Goal: Task Accomplishment & Management: Manage account settings

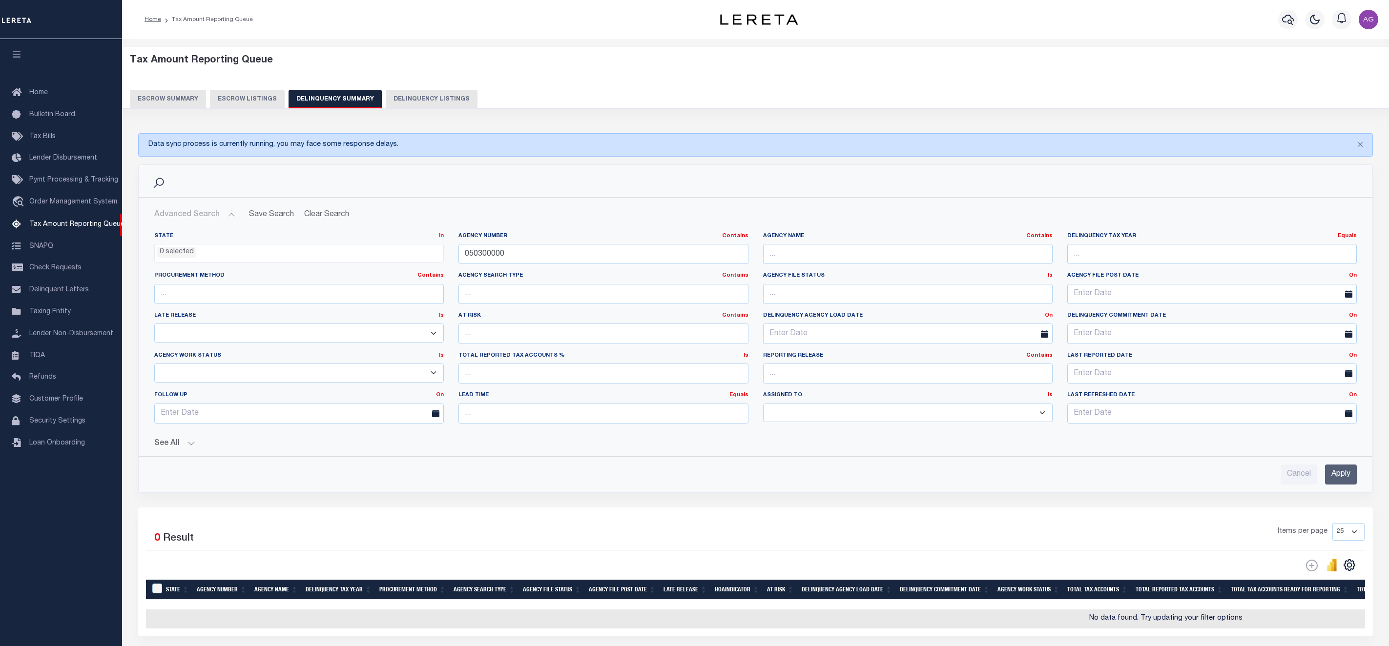
select select
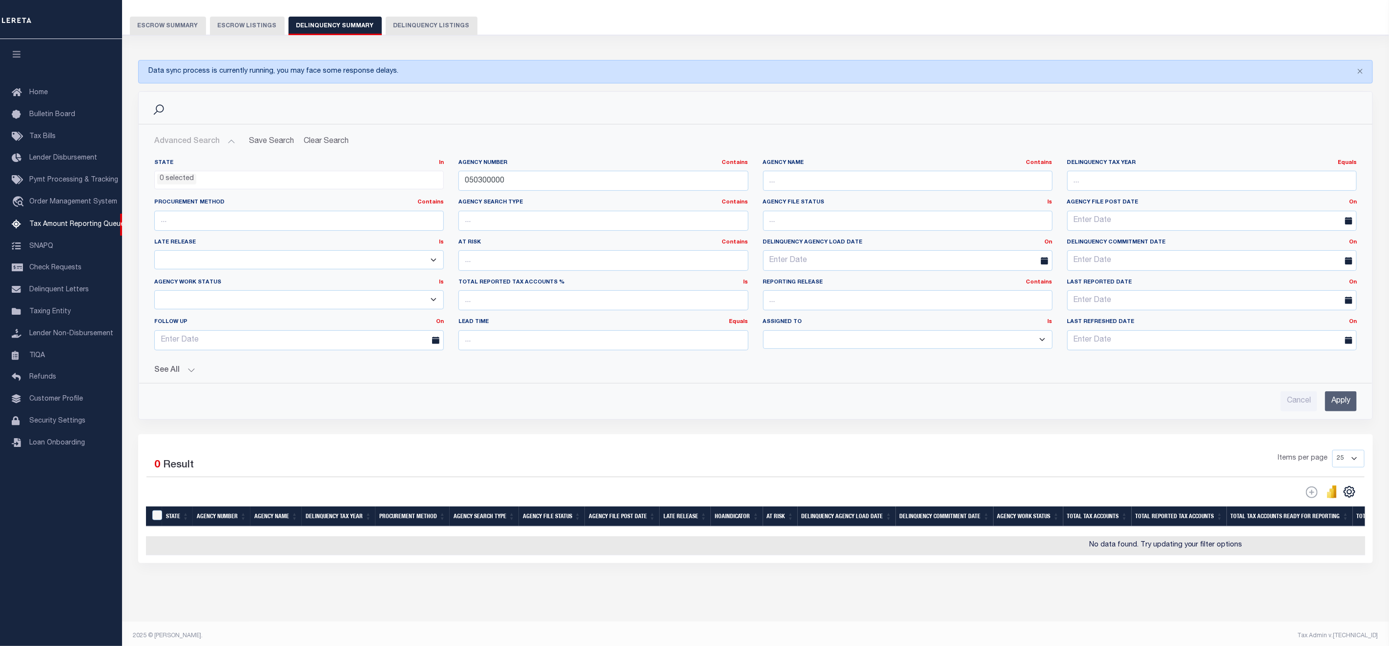
scroll to position [73, 0]
click at [545, 191] on input "050300000" at bounding box center [602, 181] width 289 height 20
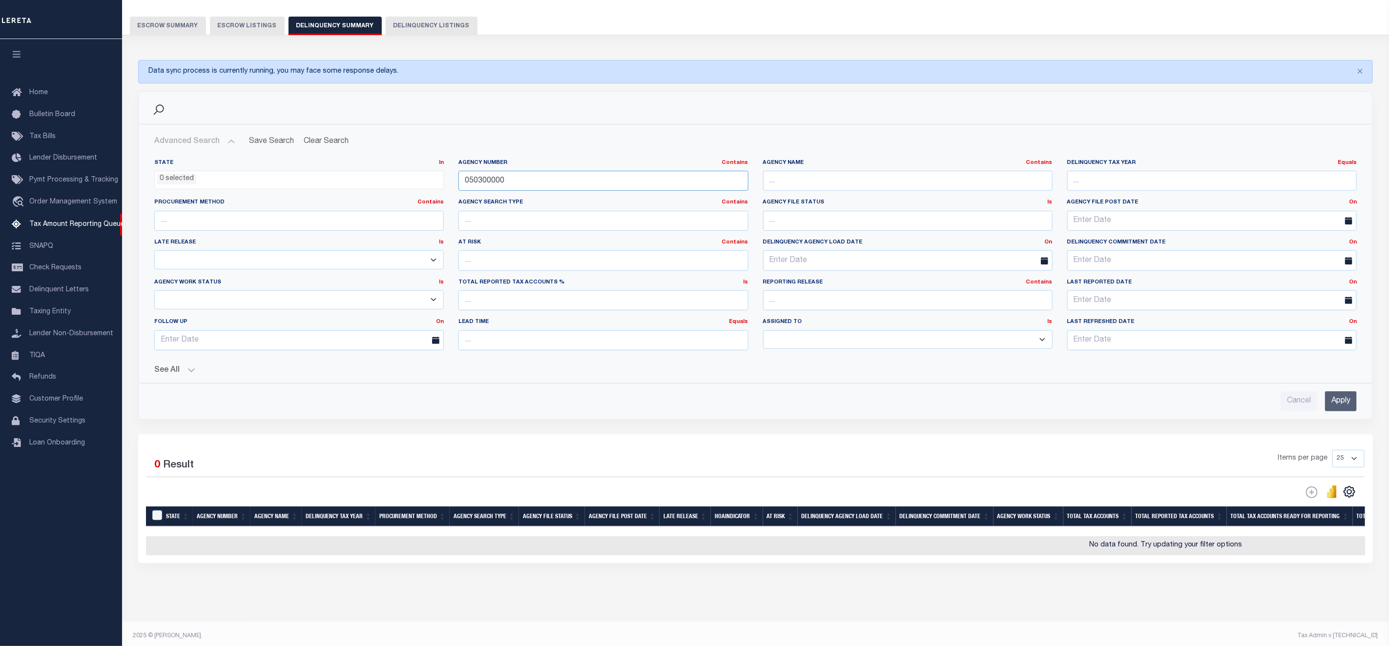
paste input "3001"
type input "030010000"
click at [1340, 404] on input "Apply" at bounding box center [1341, 401] width 32 height 20
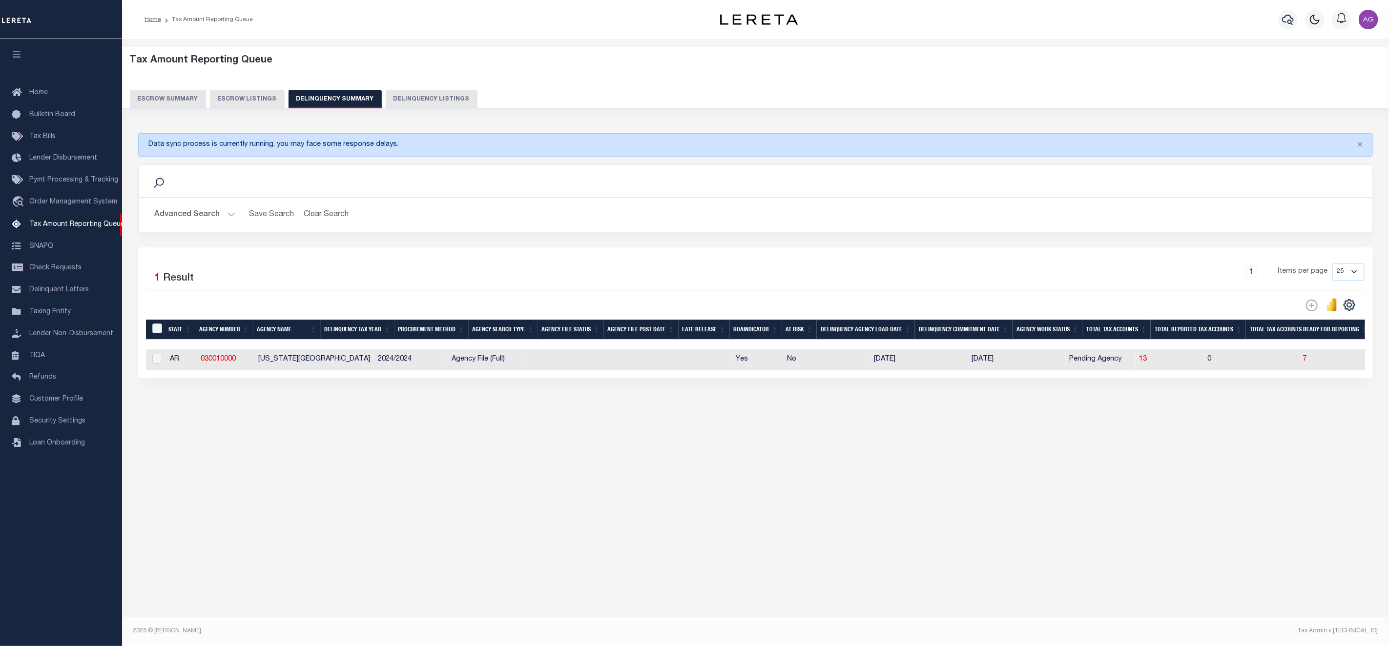
scroll to position [0, 0]
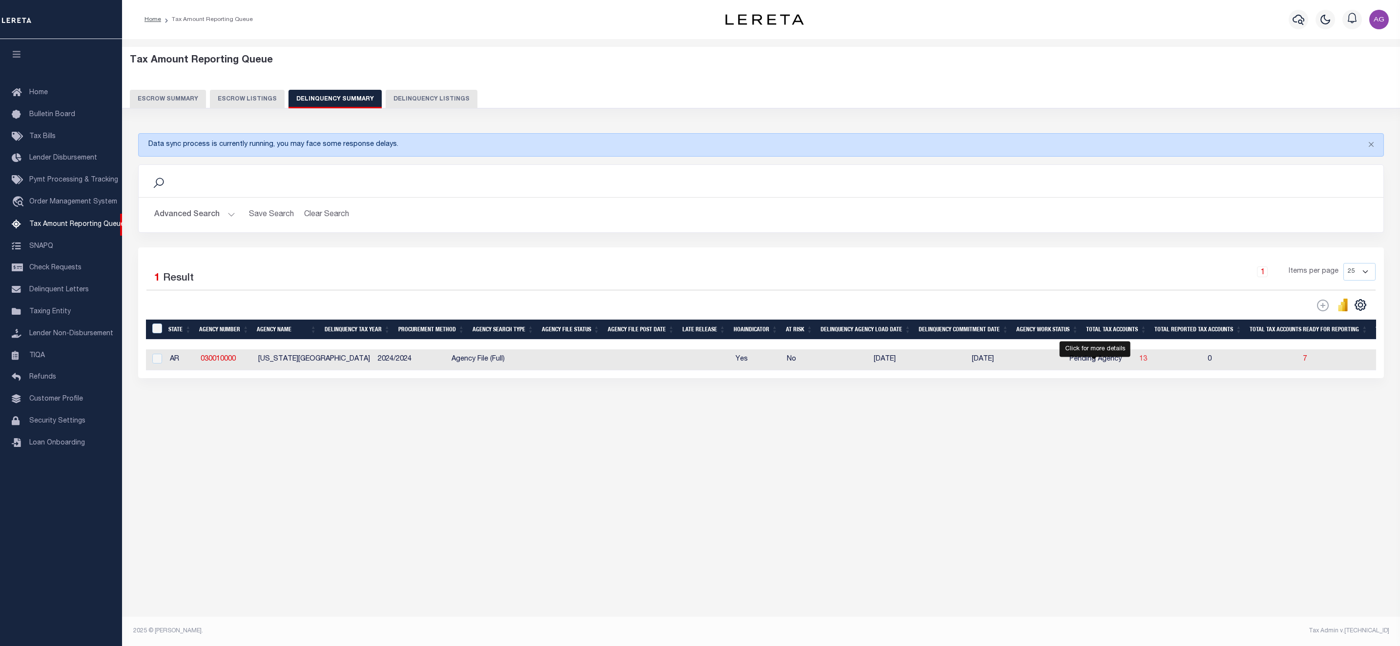
click at [1139, 363] on span "13" at bounding box center [1143, 359] width 8 height 7
select select "100"
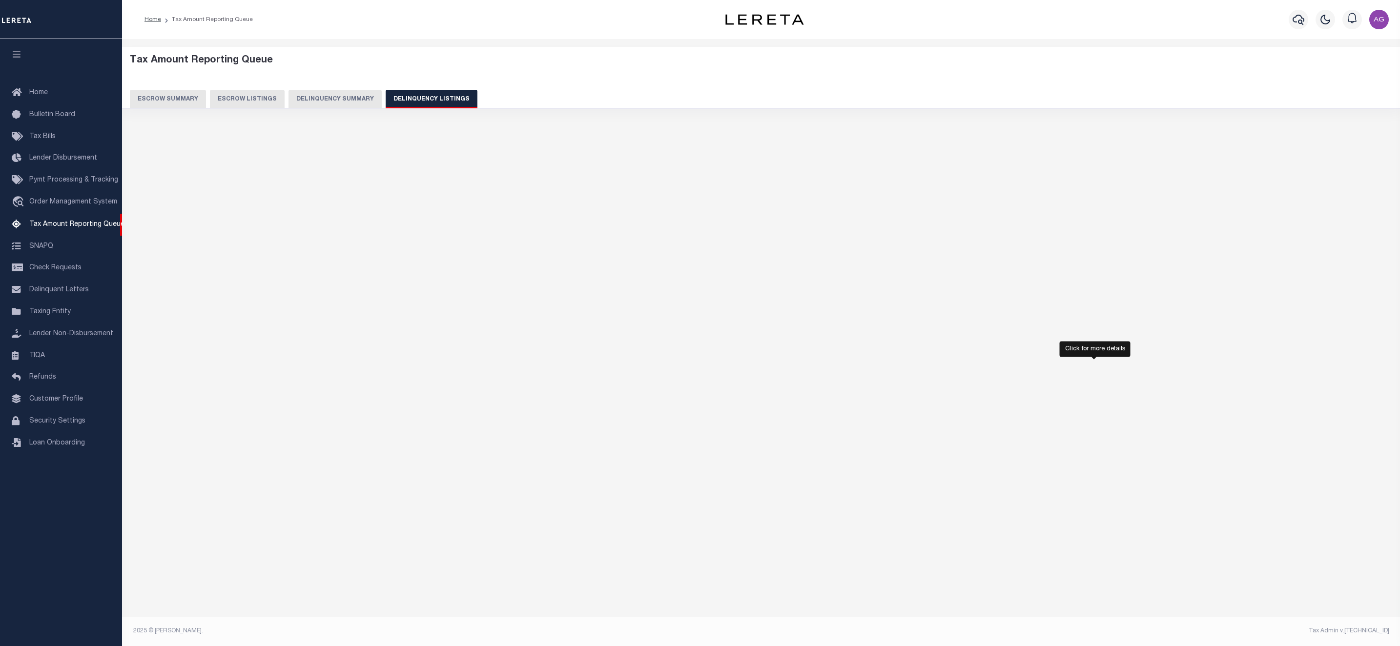
select select "100"
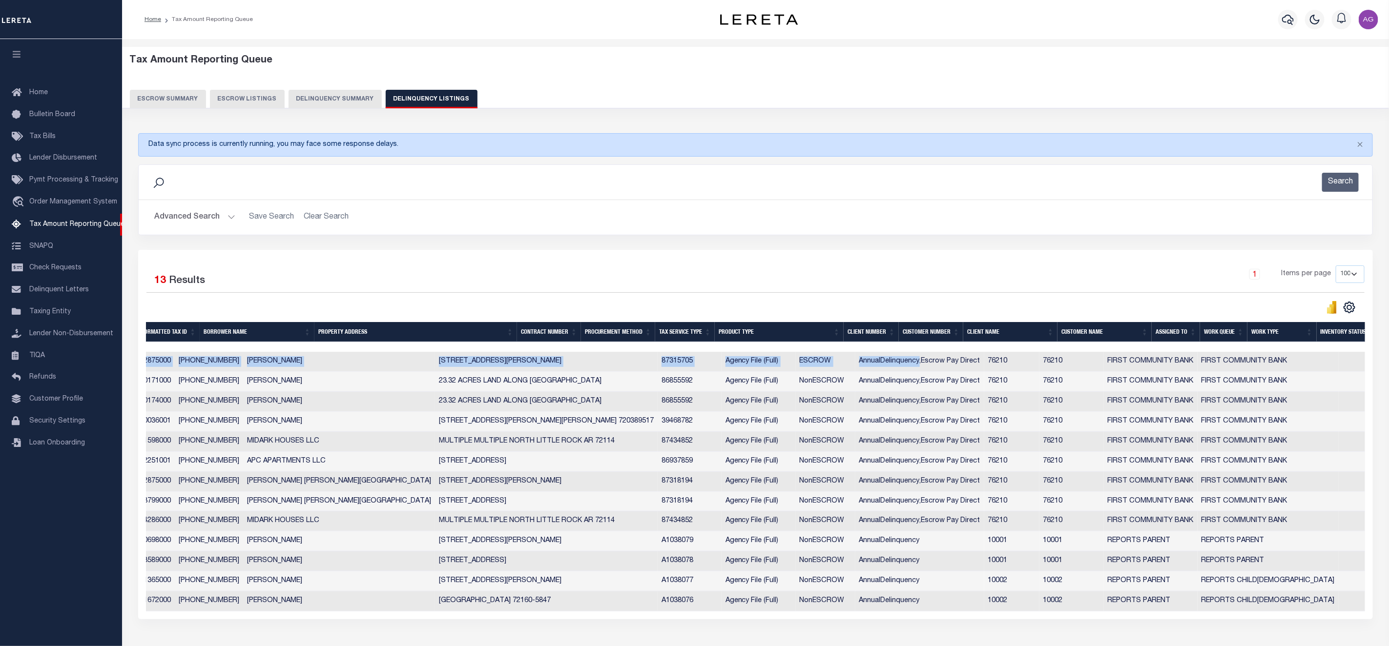
scroll to position [0, 299]
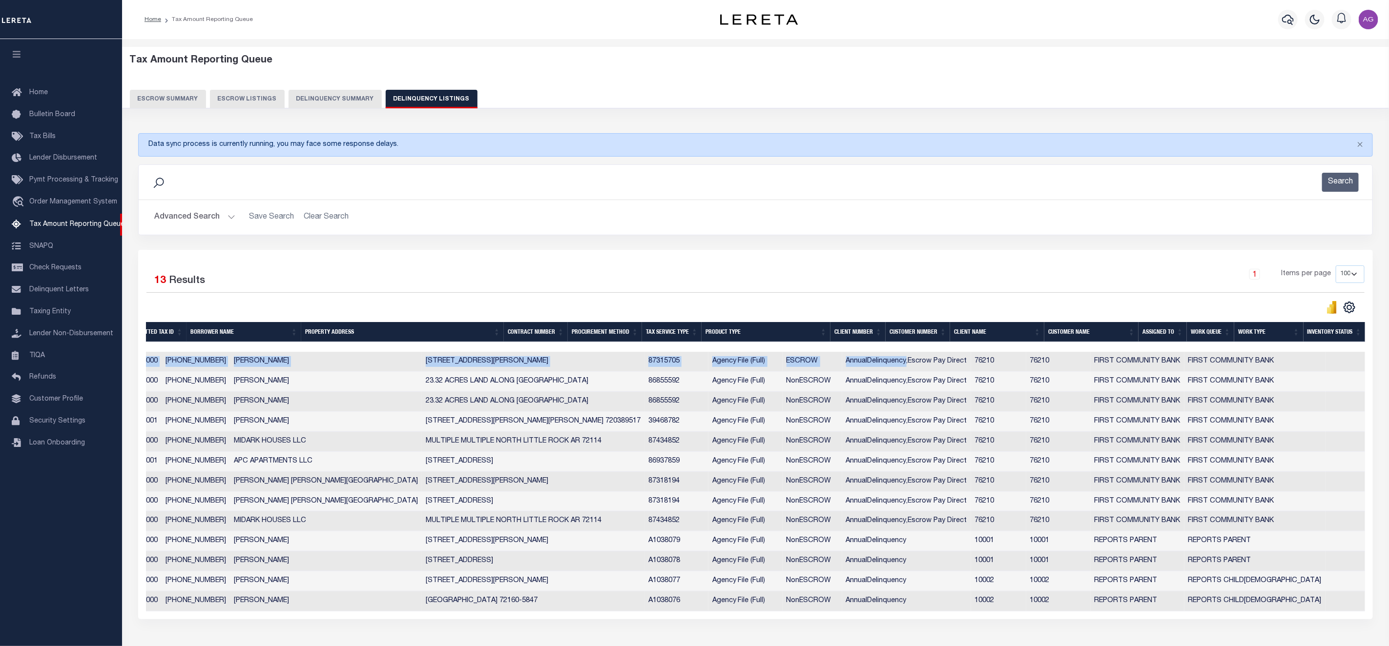
drag, startPoint x: 1064, startPoint y: 356, endPoint x: 1377, endPoint y: 349, distance: 313.0
click at [1377, 349] on div "Selected 13 Results 1 Items per page 10 25 50 100 500" at bounding box center [755, 435] width 1249 height 370
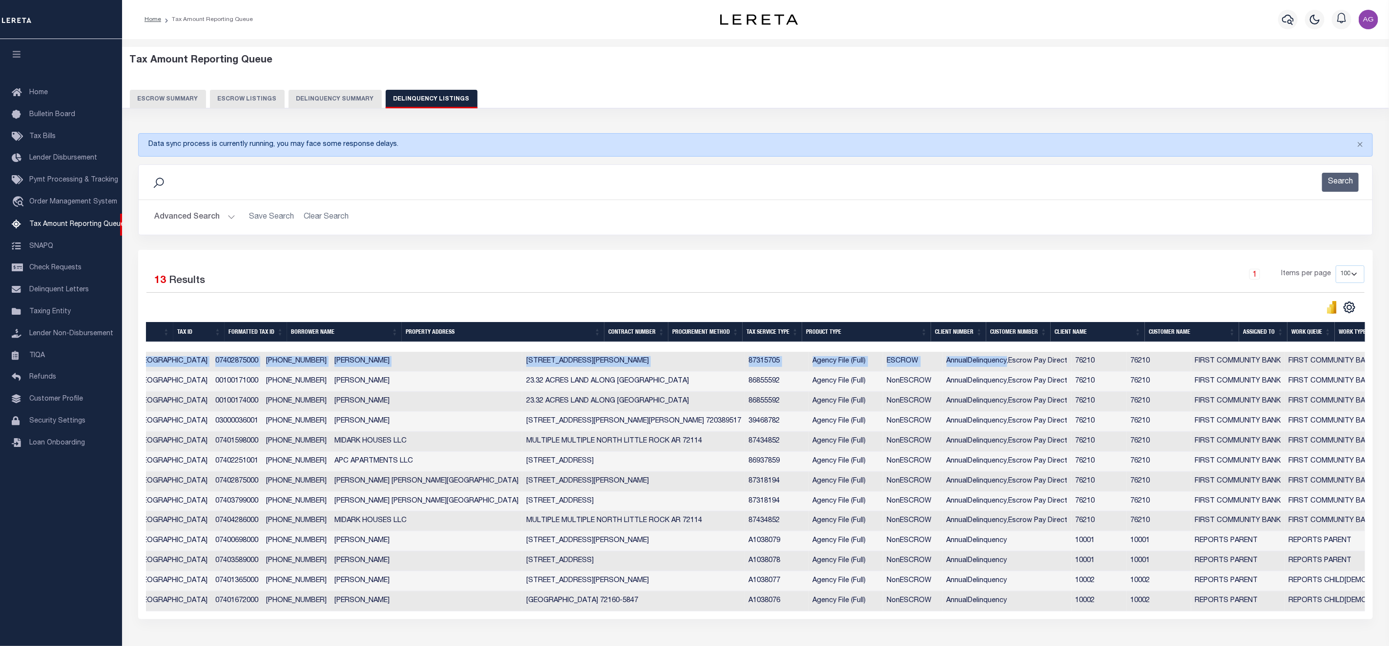
scroll to position [0, 0]
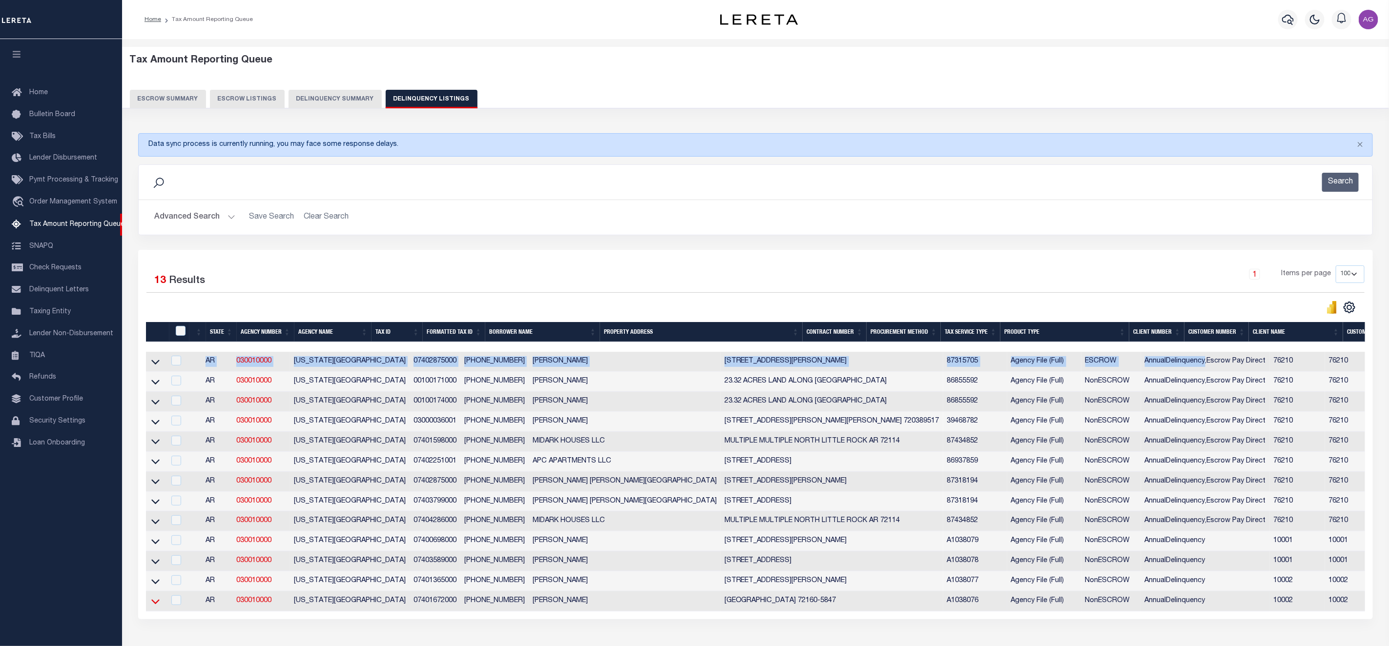
click at [156, 607] on icon at bounding box center [155, 602] width 8 height 10
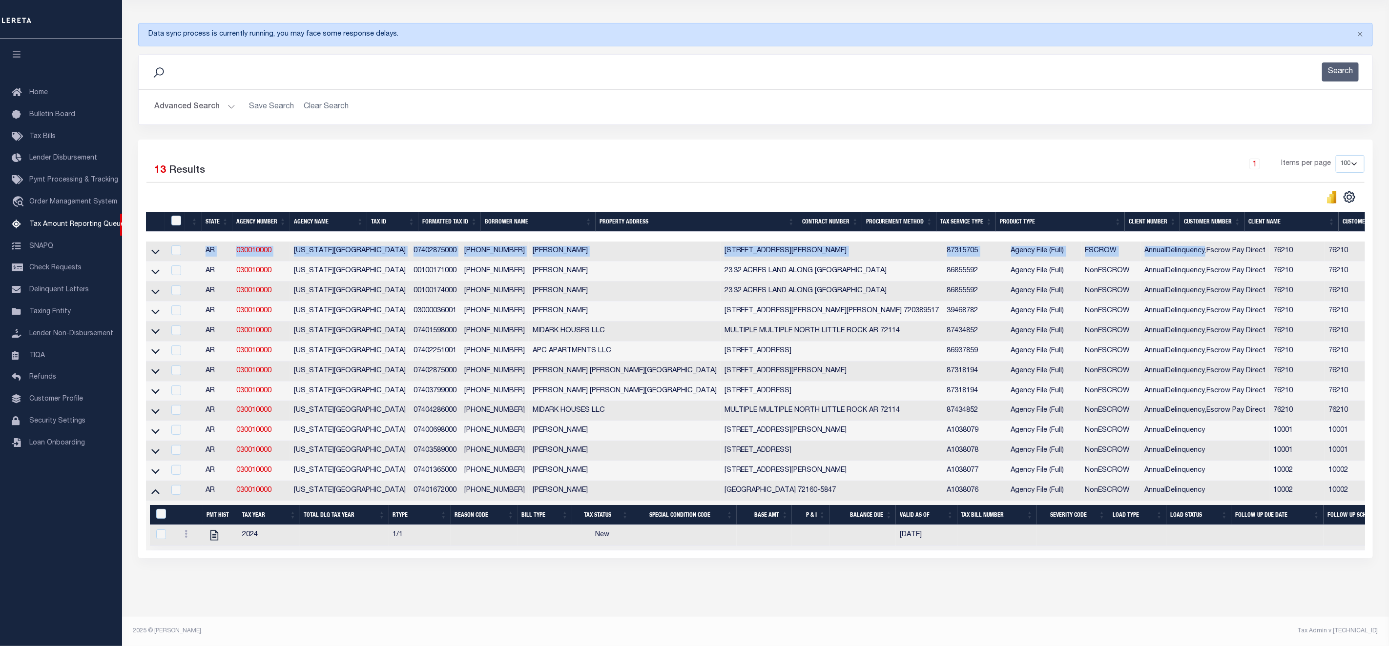
scroll to position [124, 0]
click at [212, 529] on icon "" at bounding box center [214, 535] width 13 height 13
checkbox input "true"
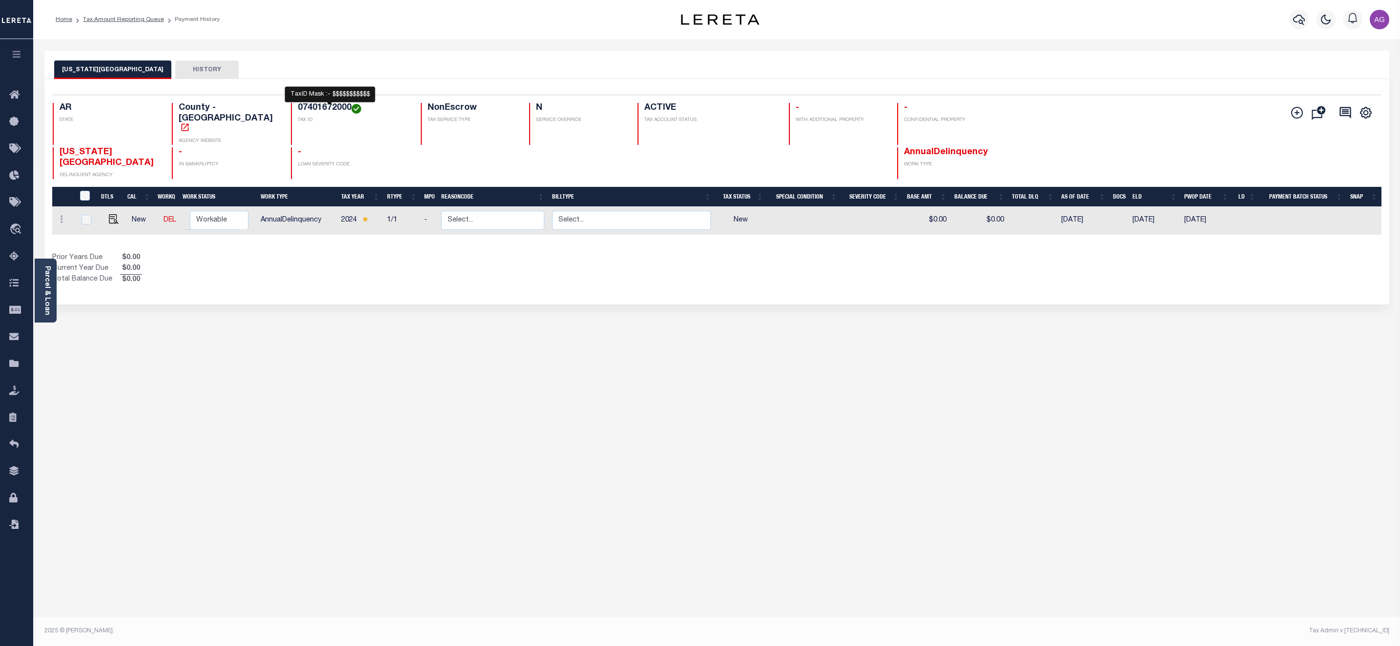
drag, startPoint x: 268, startPoint y: 107, endPoint x: 325, endPoint y: 107, distance: 57.1
click at [325, 107] on h4 "07401672000" at bounding box center [353, 108] width 111 height 11
click at [121, 18] on link "Tax Amount Reporting Queue" at bounding box center [123, 20] width 81 height 6
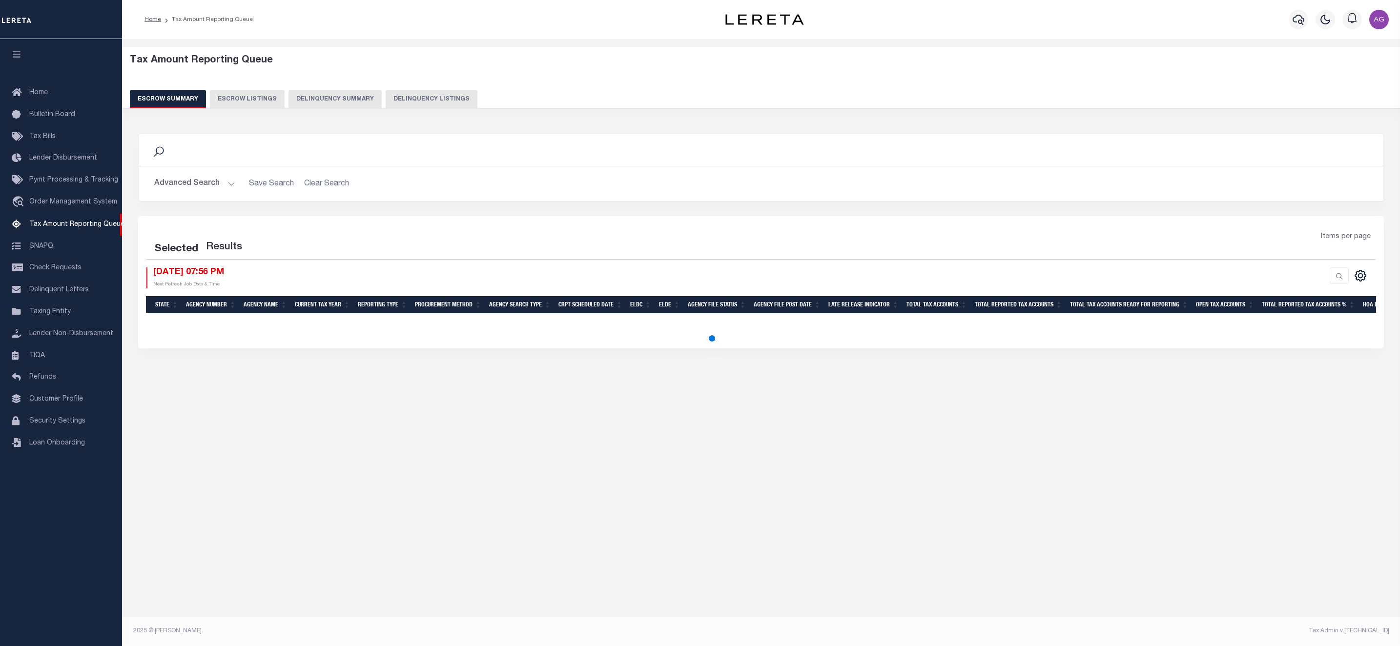
click at [308, 101] on button "Delinquency Summary" at bounding box center [334, 99] width 93 height 19
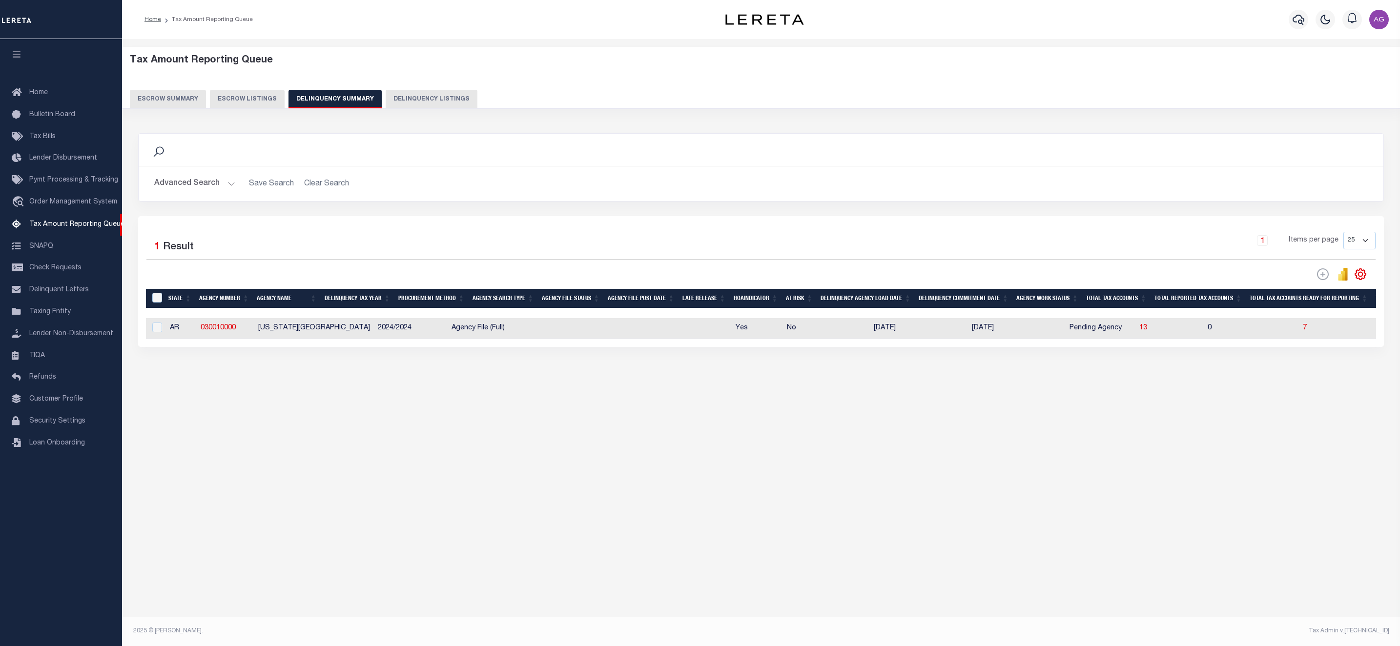
click at [223, 192] on button "Advanced Search" at bounding box center [194, 183] width 81 height 19
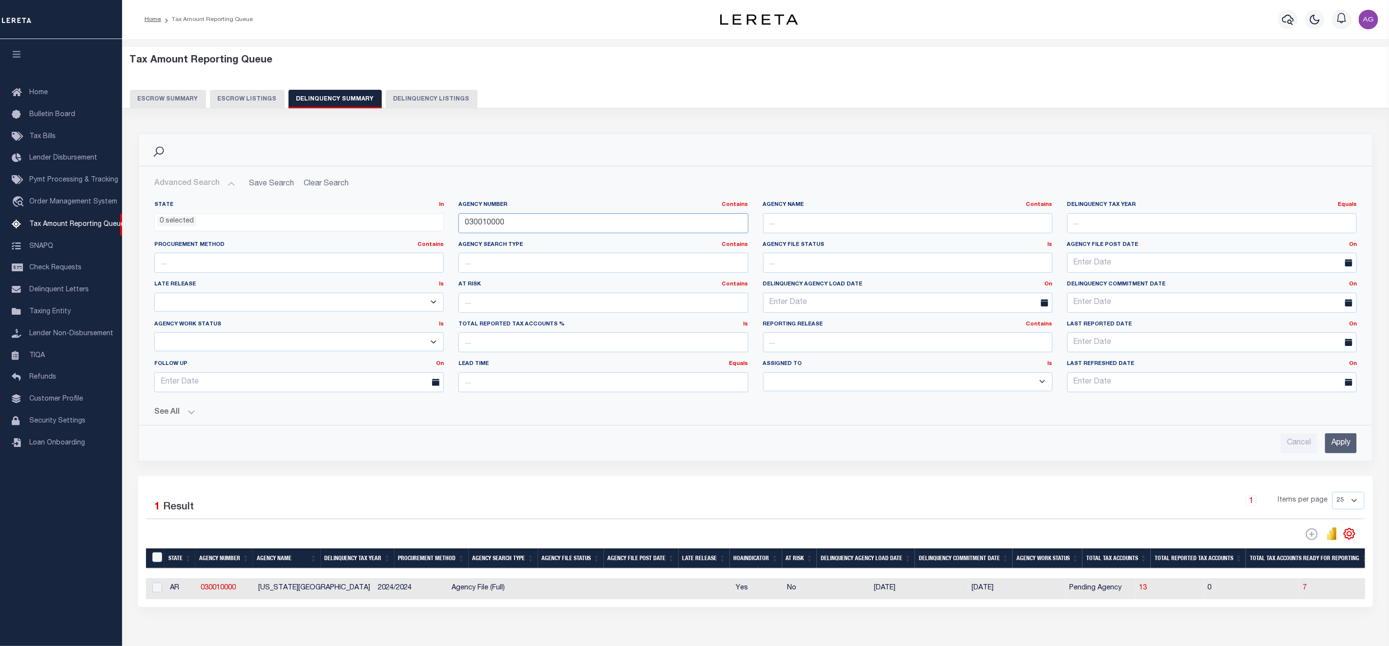
click at [539, 225] on input "030010000" at bounding box center [602, 223] width 289 height 20
paste input "4043"
type input "040430000"
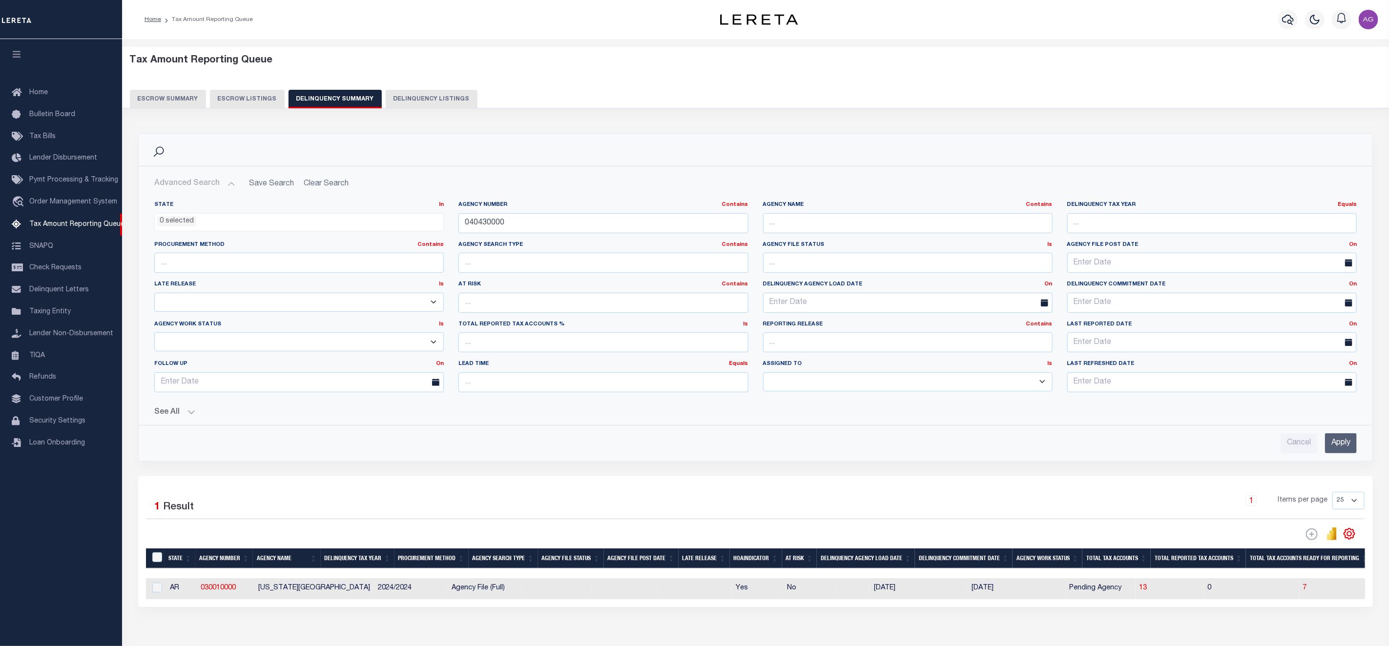
click at [1354, 444] on input "Apply" at bounding box center [1341, 443] width 32 height 20
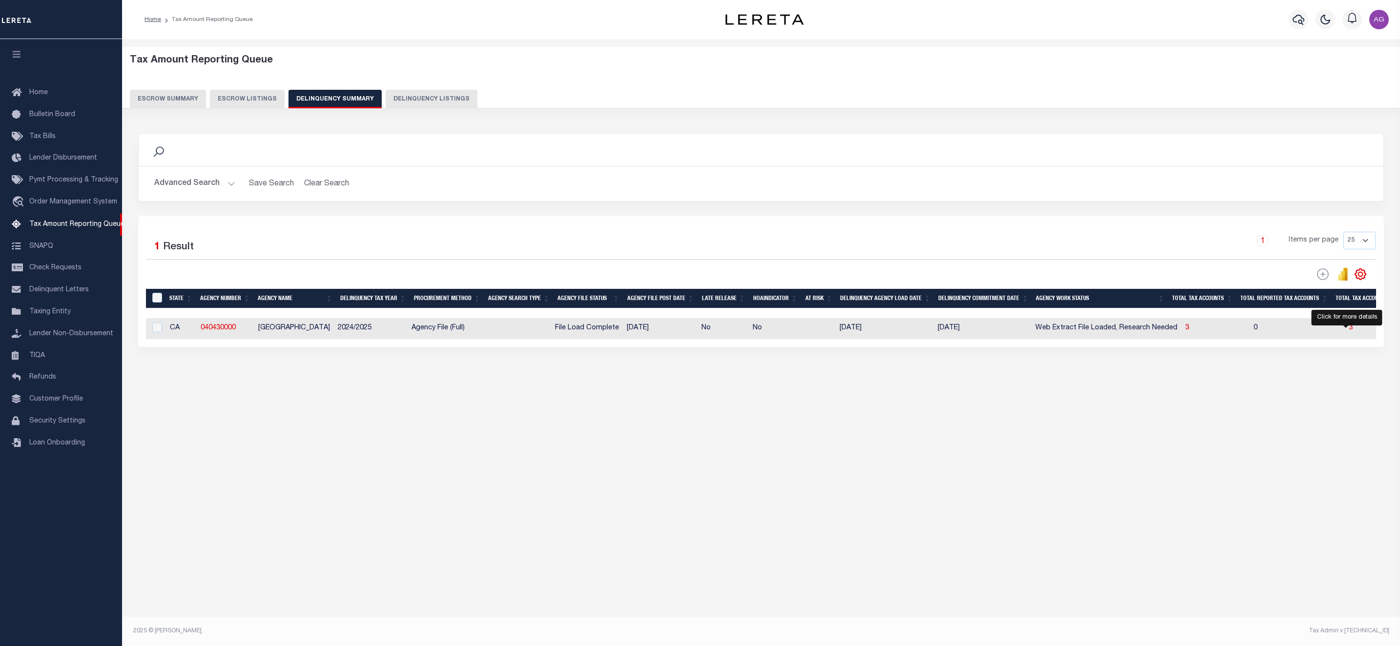
click at [1348, 329] on body "Home Tax Amount Reporting Queue Profile" at bounding box center [700, 310] width 1400 height 621
click at [1349, 330] on span "3" at bounding box center [1351, 328] width 4 height 7
select select "100"
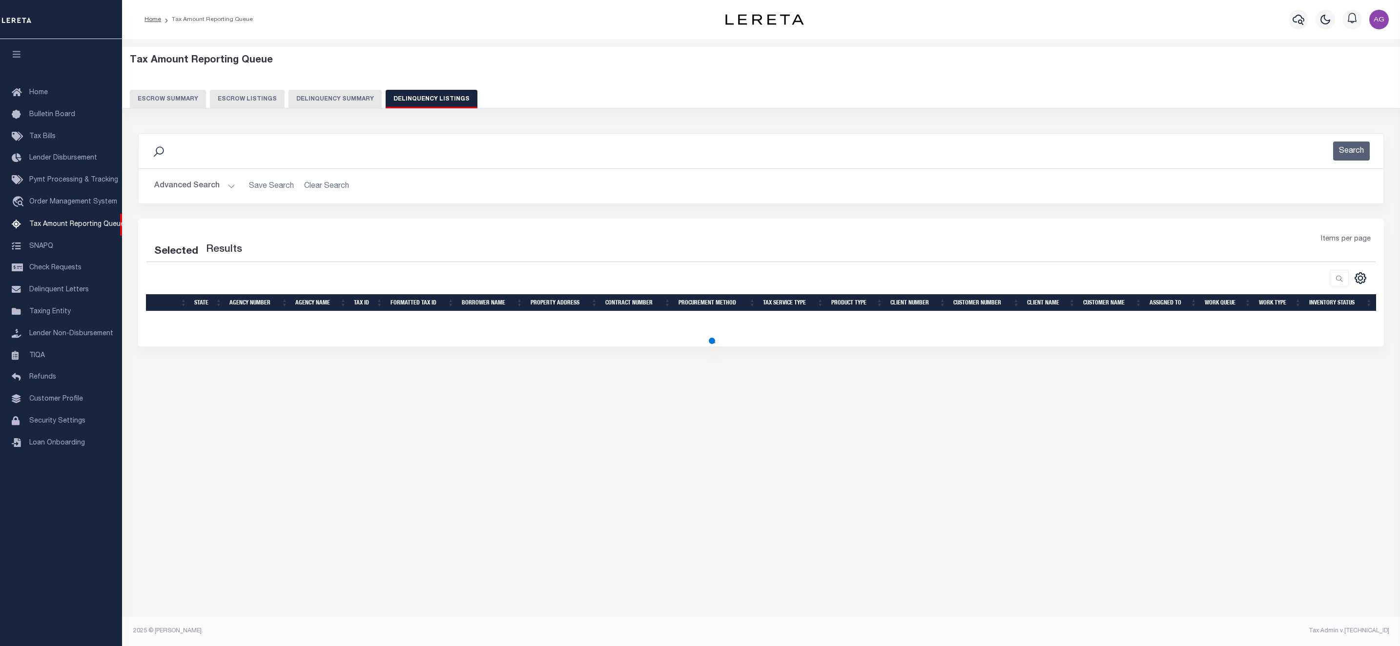
select select "100"
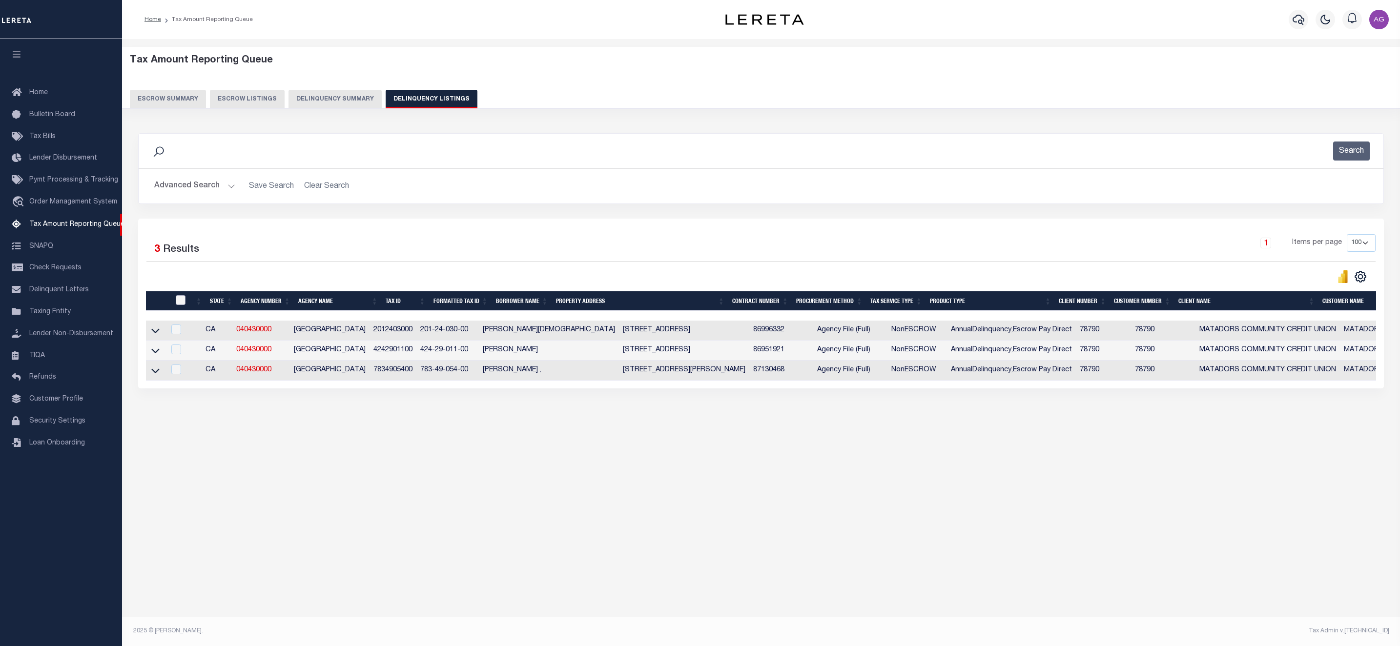
click at [182, 305] on input "checkbox" at bounding box center [181, 300] width 10 height 10
checkbox input "true"
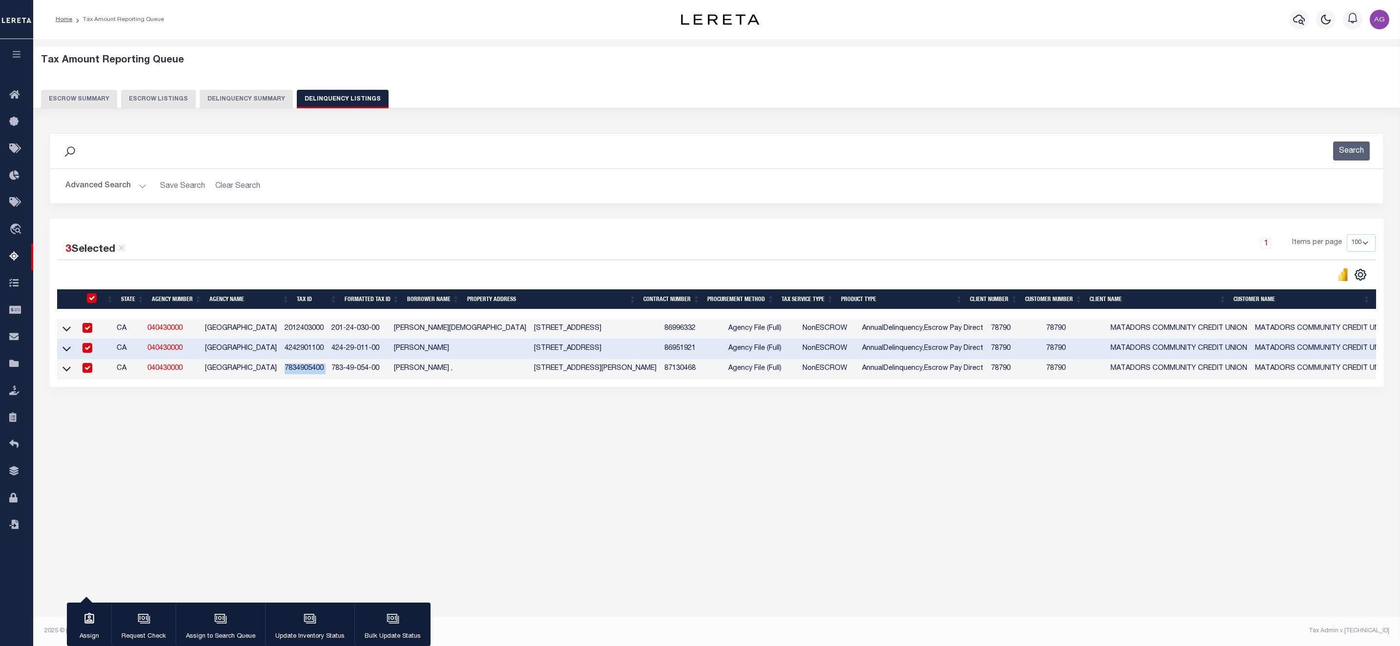
drag, startPoint x: 293, startPoint y: 371, endPoint x: 341, endPoint y: 368, distance: 47.9
click at [341, 368] on tr "CA 040430000 SANTA CLARA COUNTY 7834905400 783-49-054-00 ESPINOZA , 1245 LONGME…" at bounding box center [839, 369] width 1565 height 20
copy td "7834905400"
click at [305, 631] on div "button" at bounding box center [310, 620] width 24 height 24
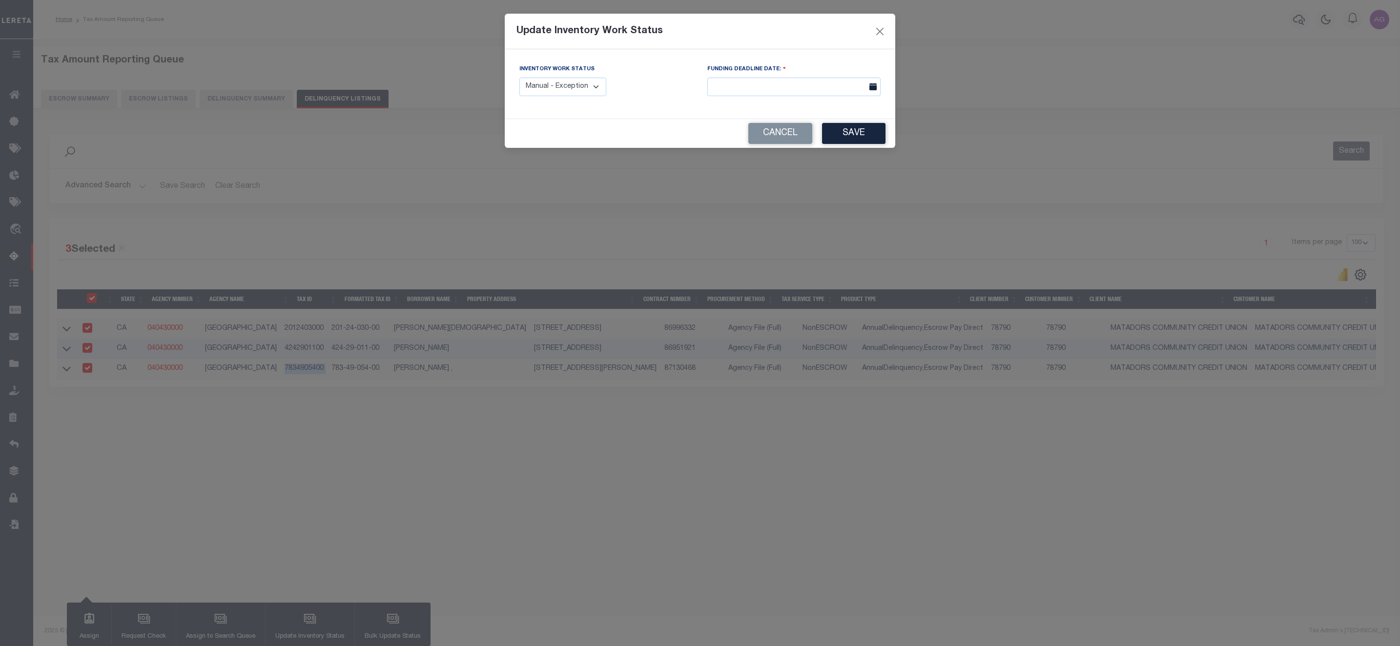
click at [554, 85] on select "Manual - Exception Pended - Awaiting Search Late Add Exception Completed" at bounding box center [562, 87] width 87 height 19
select select "3"
click at [519, 78] on select "Manual - Exception Pended - Awaiting Search Late Add Exception Completed" at bounding box center [562, 87] width 87 height 19
click at [860, 129] on button "Save" at bounding box center [853, 133] width 63 height 21
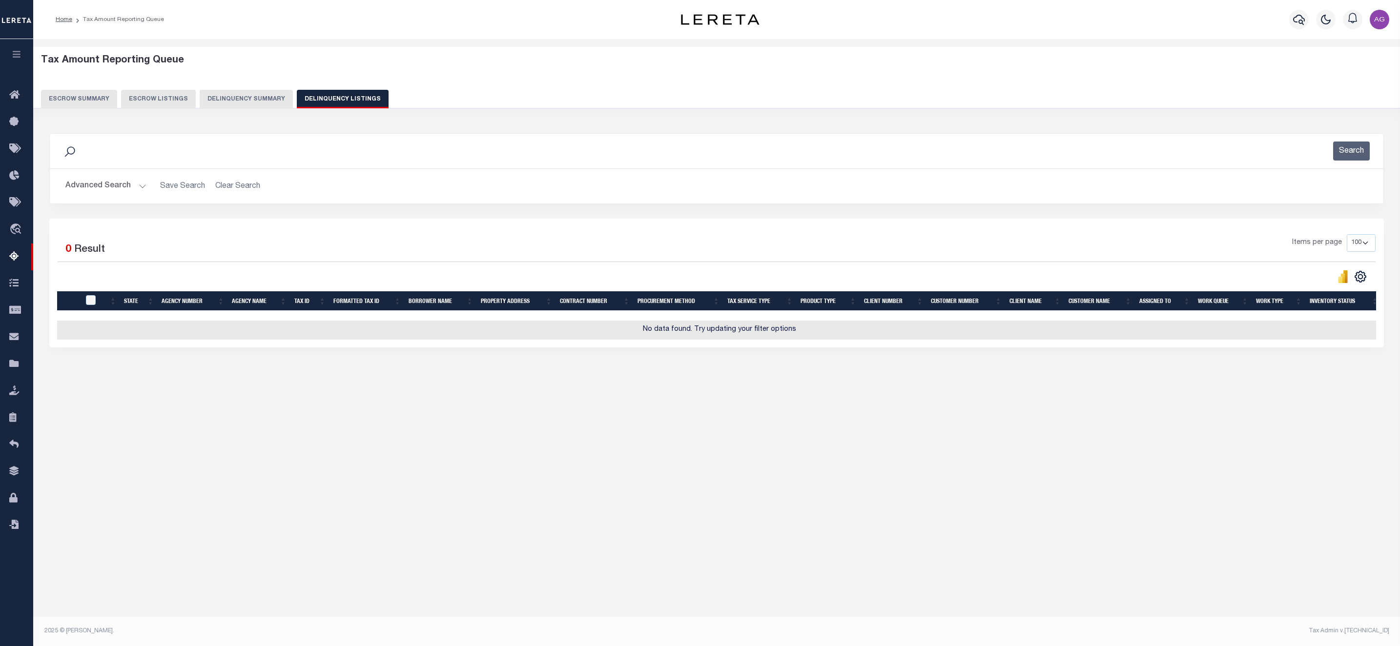
click at [253, 101] on button "Delinquency Summary" at bounding box center [246, 99] width 93 height 19
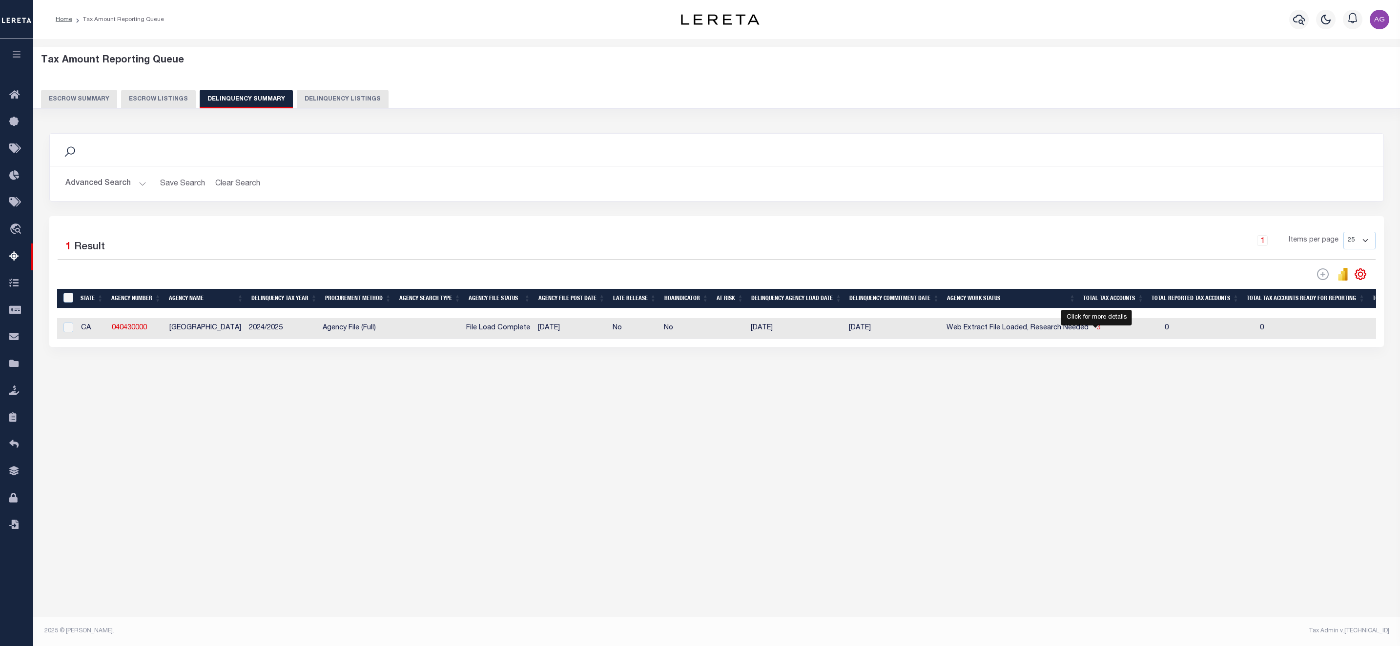
click at [1096, 329] on span "3" at bounding box center [1098, 328] width 4 height 7
select select "100"
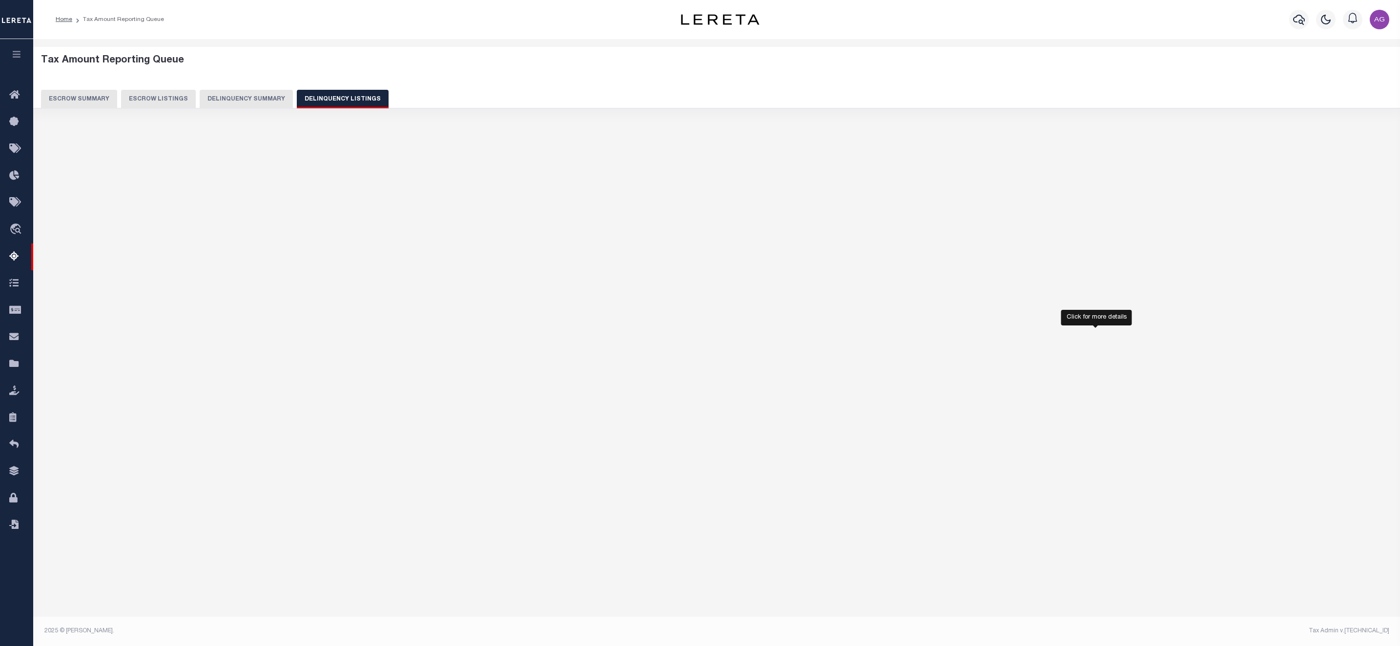
select select "100"
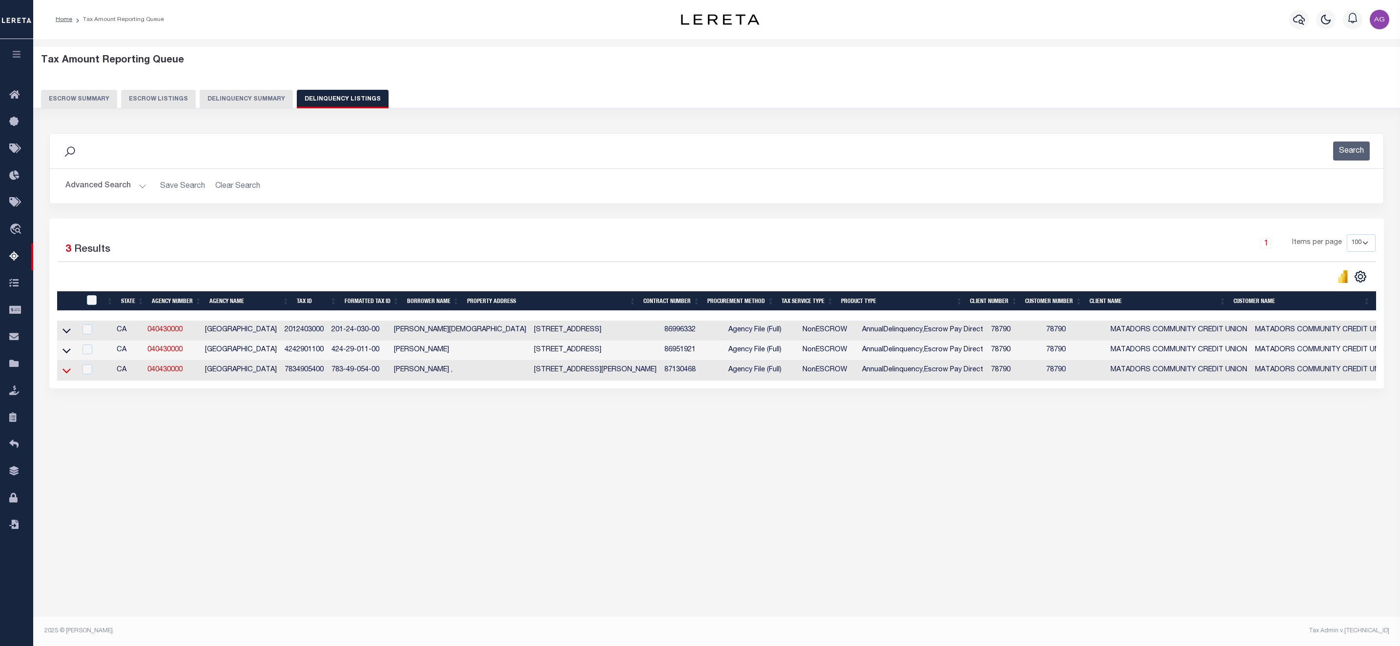
click at [62, 375] on icon at bounding box center [66, 371] width 8 height 10
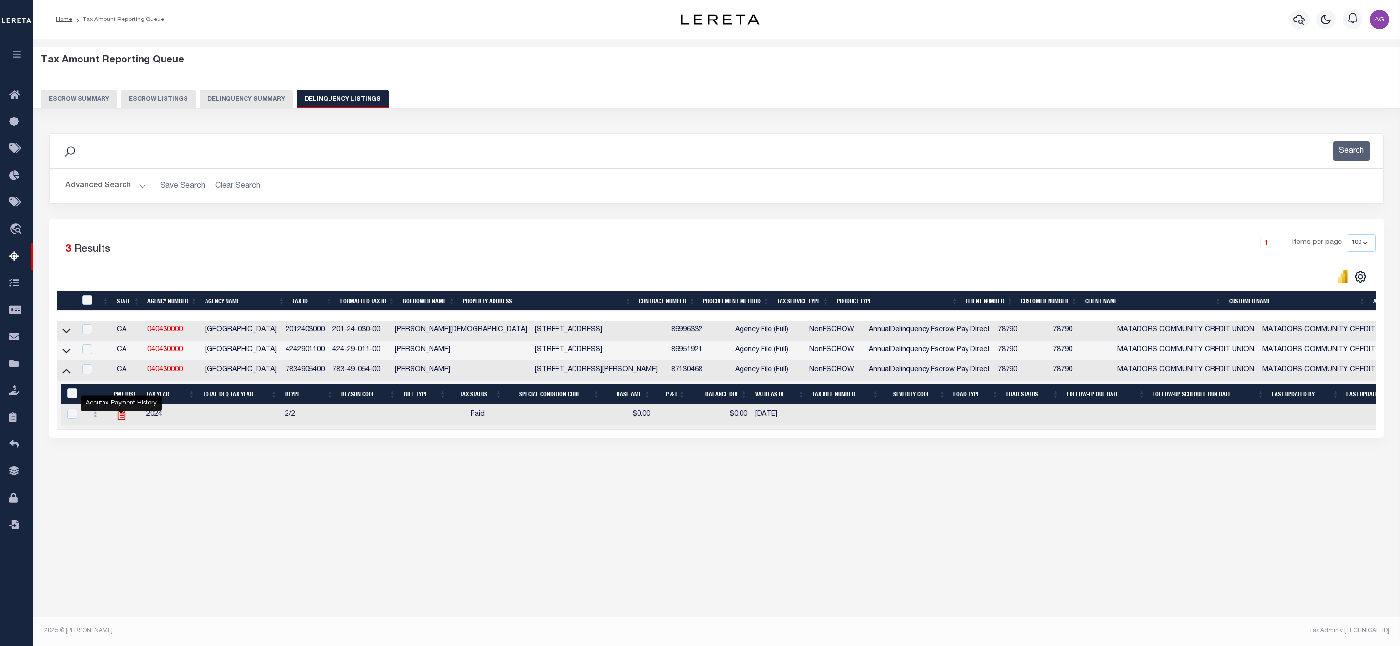
click at [121, 421] on icon "" at bounding box center [121, 415] width 13 height 13
checkbox input "true"
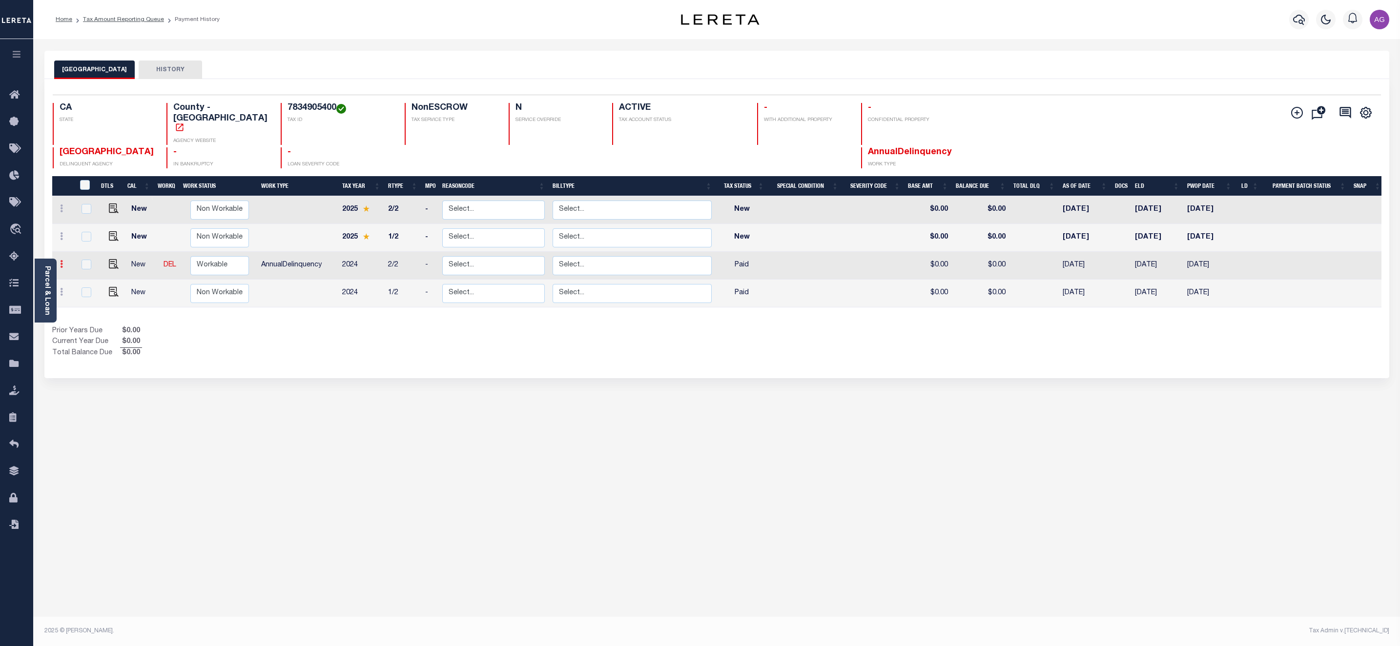
click at [63, 262] on link at bounding box center [61, 266] width 11 height 8
click at [82, 239] on img at bounding box center [85, 244] width 10 height 10
select select "PYD"
type input "$0.00"
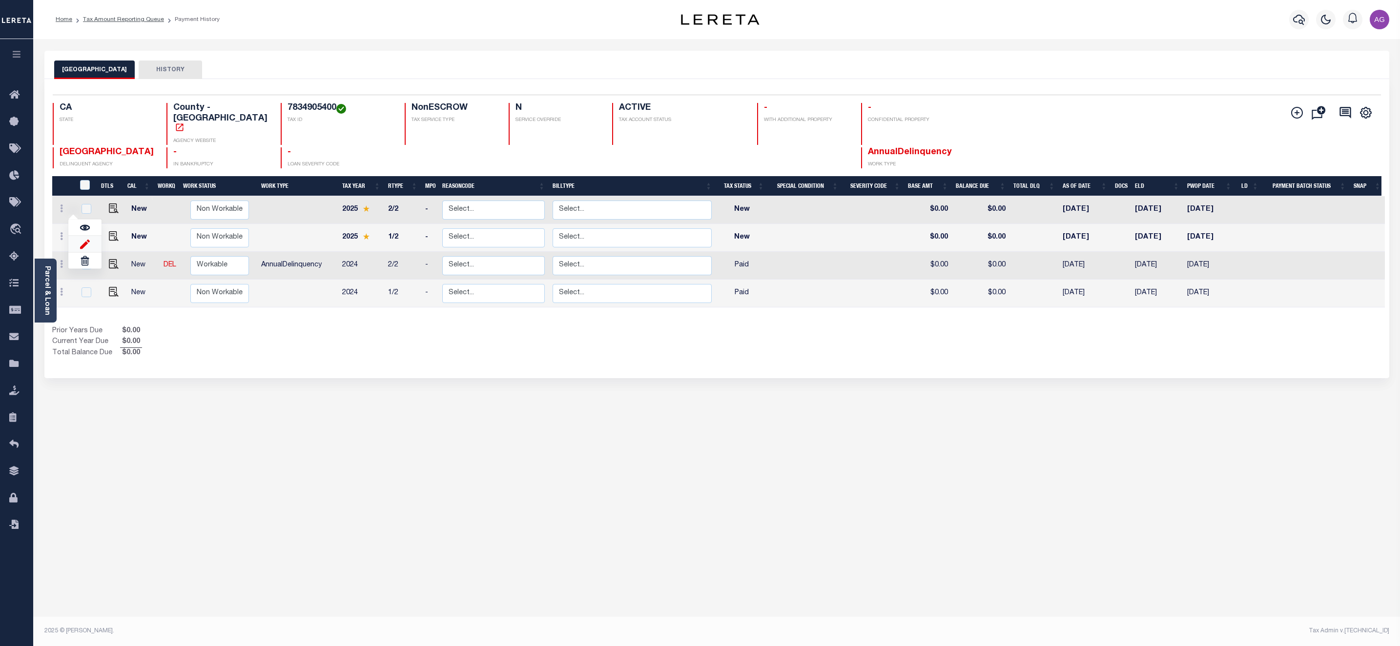
type input "10/08/2025"
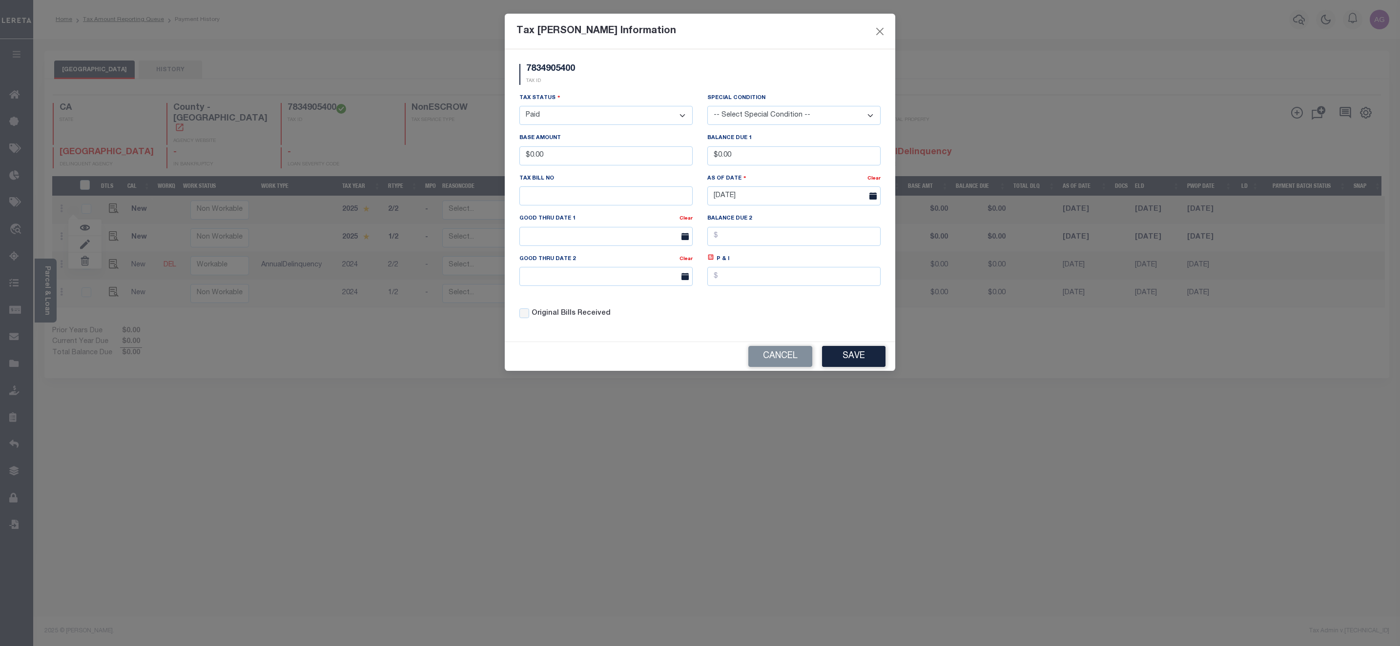
click at [604, 110] on select "- Select Status - Open Due/Unpaid Paid Incomplete No Tax Due Internal Refund Pr…" at bounding box center [605, 115] width 173 height 19
select select "DUE"
click at [519, 107] on select "- Select Status - Open Due/Unpaid Paid Incomplete No Tax Due Internal Refund Pr…" at bounding box center [605, 115] width 173 height 19
click at [857, 367] on button "Save" at bounding box center [853, 356] width 63 height 21
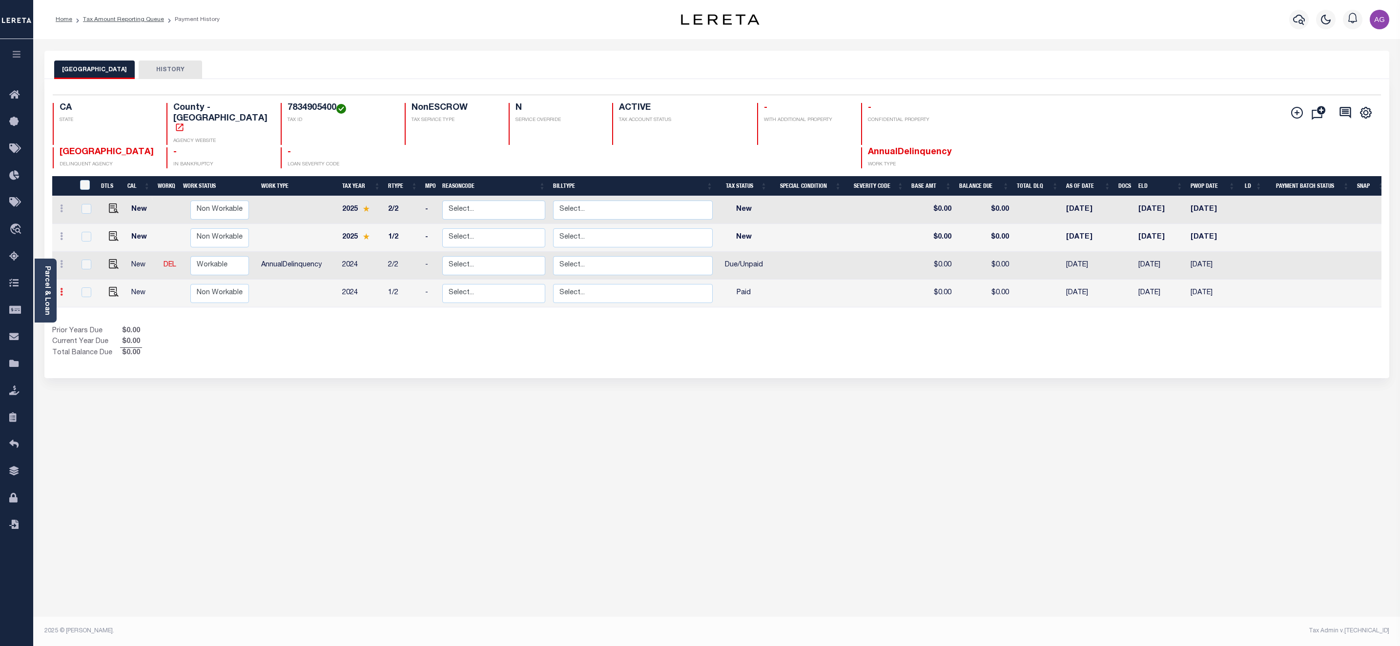
click at [60, 288] on icon at bounding box center [61, 292] width 3 height 8
click at [86, 264] on link at bounding box center [84, 272] width 33 height 16
type input "$0.00"
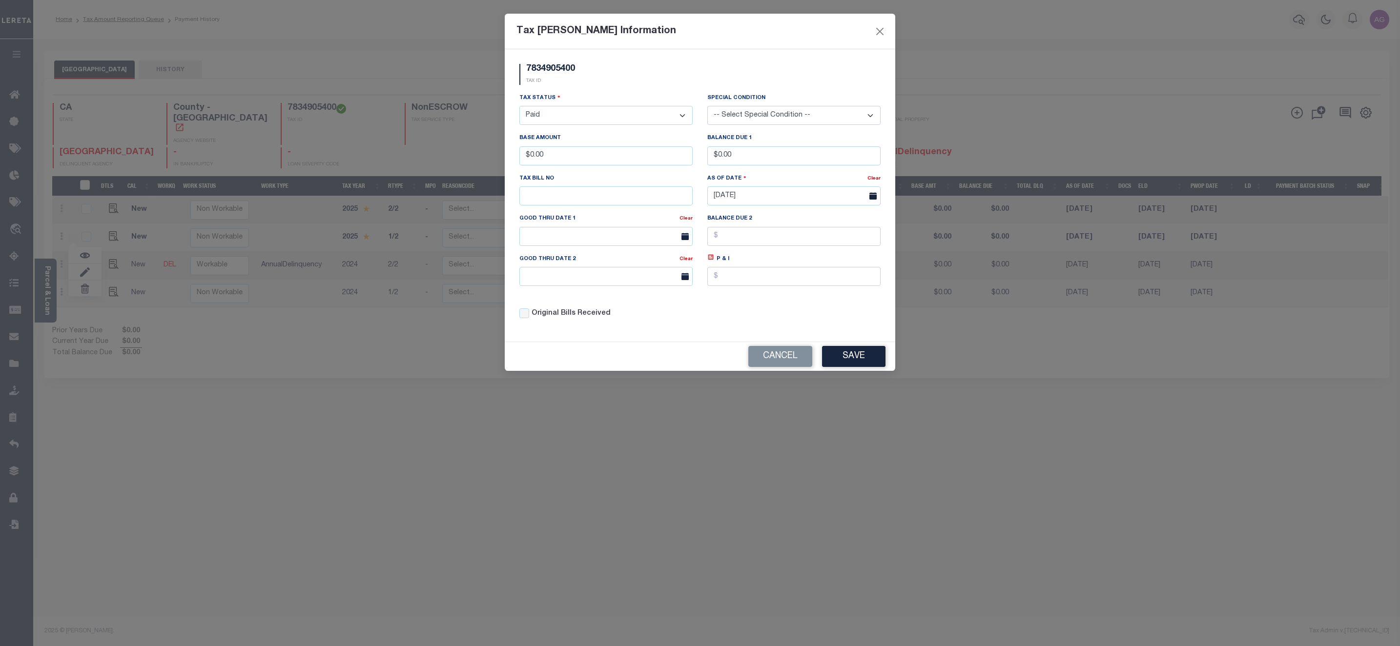
click at [605, 116] on select "- Select Status - Open Due/Unpaid Paid Incomplete No Tax Due Internal Refund Pr…" at bounding box center [605, 115] width 173 height 19
select select "DUE"
click at [519, 107] on select "- Select Status - Open Due/Unpaid Paid Incomplete No Tax Due Internal Refund Pr…" at bounding box center [605, 115] width 173 height 19
drag, startPoint x: 529, startPoint y: 160, endPoint x: 589, endPoint y: 164, distance: 60.2
click at [589, 164] on input "$0.00" at bounding box center [605, 155] width 173 height 19
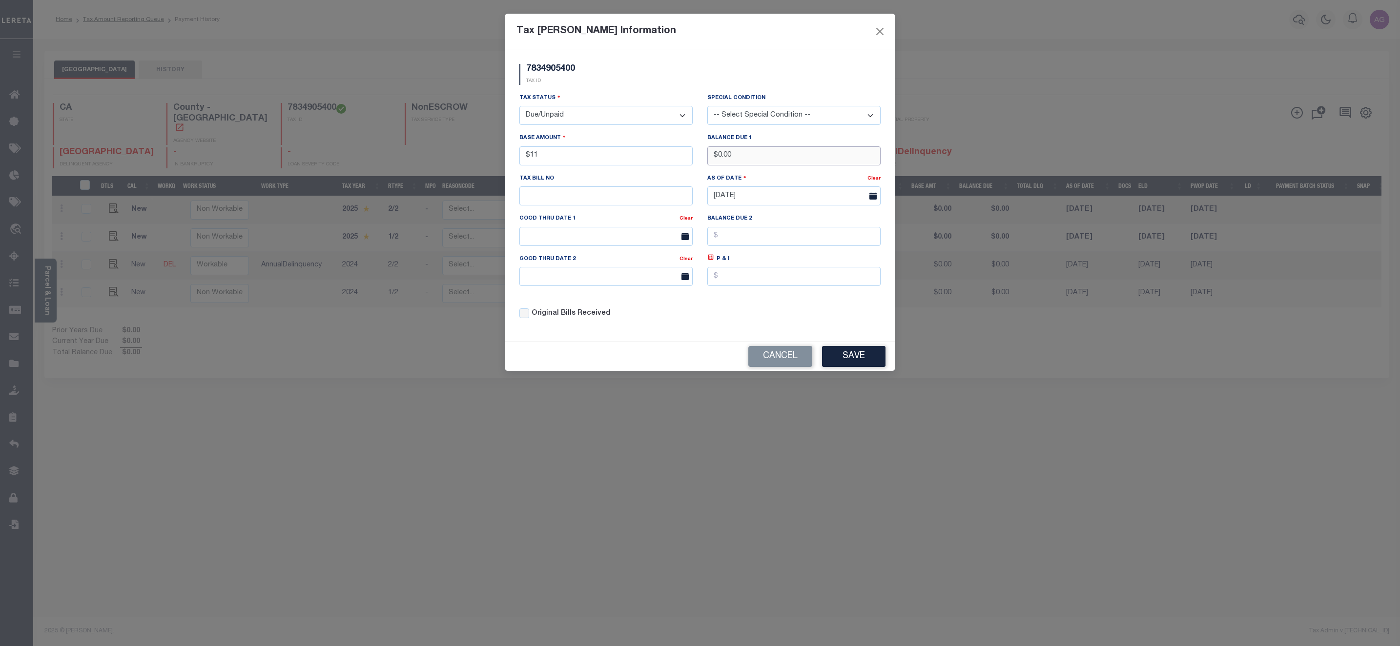
type input "$11.00"
drag, startPoint x: 718, startPoint y: 154, endPoint x: 750, endPoint y: 154, distance: 32.2
click at [749, 154] on input "$0.00" at bounding box center [793, 155] width 173 height 19
type input "$11.00"
click at [870, 367] on button "Save" at bounding box center [853, 356] width 63 height 21
